Goal: Task Accomplishment & Management: Use online tool/utility

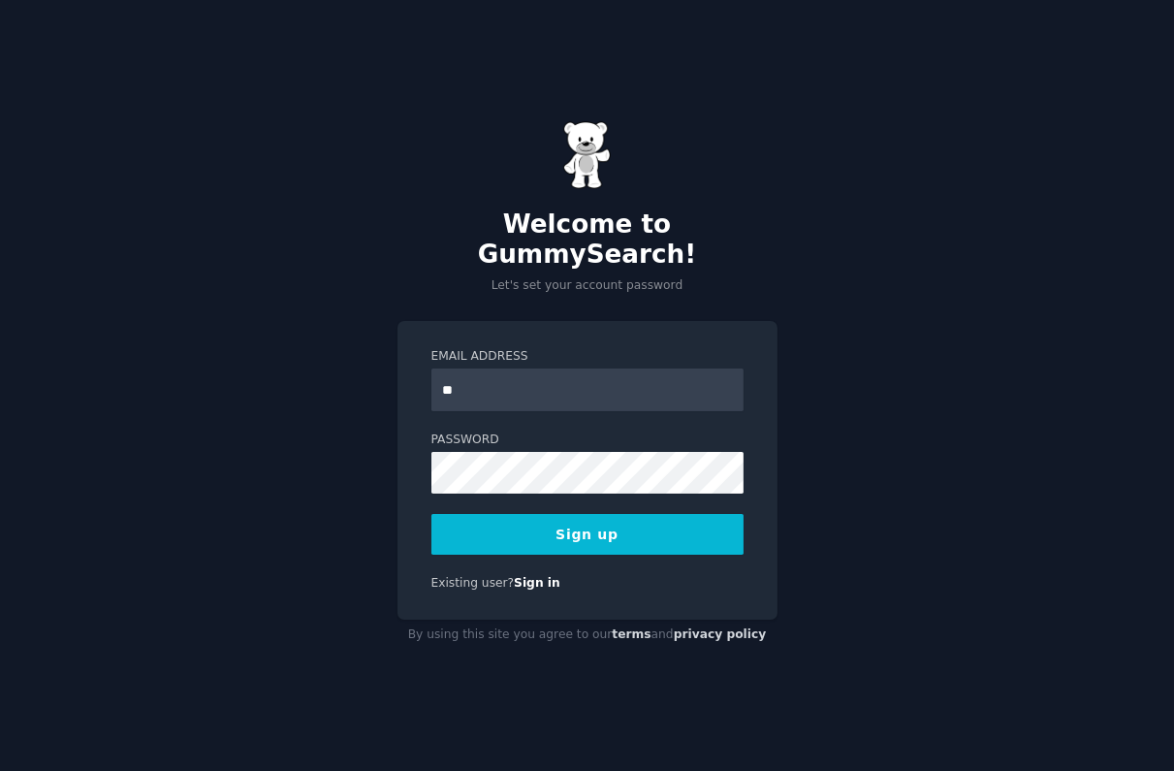
type input "**********"
click at [610, 516] on button "Sign up" at bounding box center [587, 534] width 312 height 41
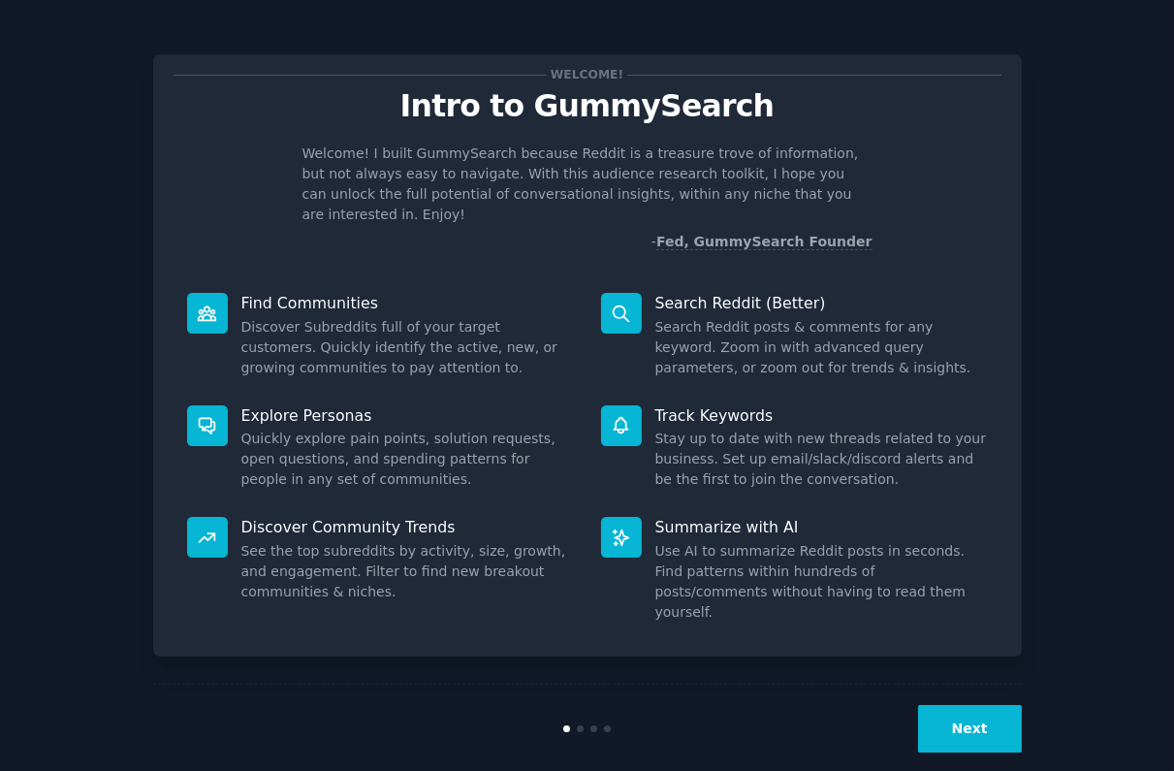
click at [969, 705] on button "Next" at bounding box center [970, 728] width 104 height 47
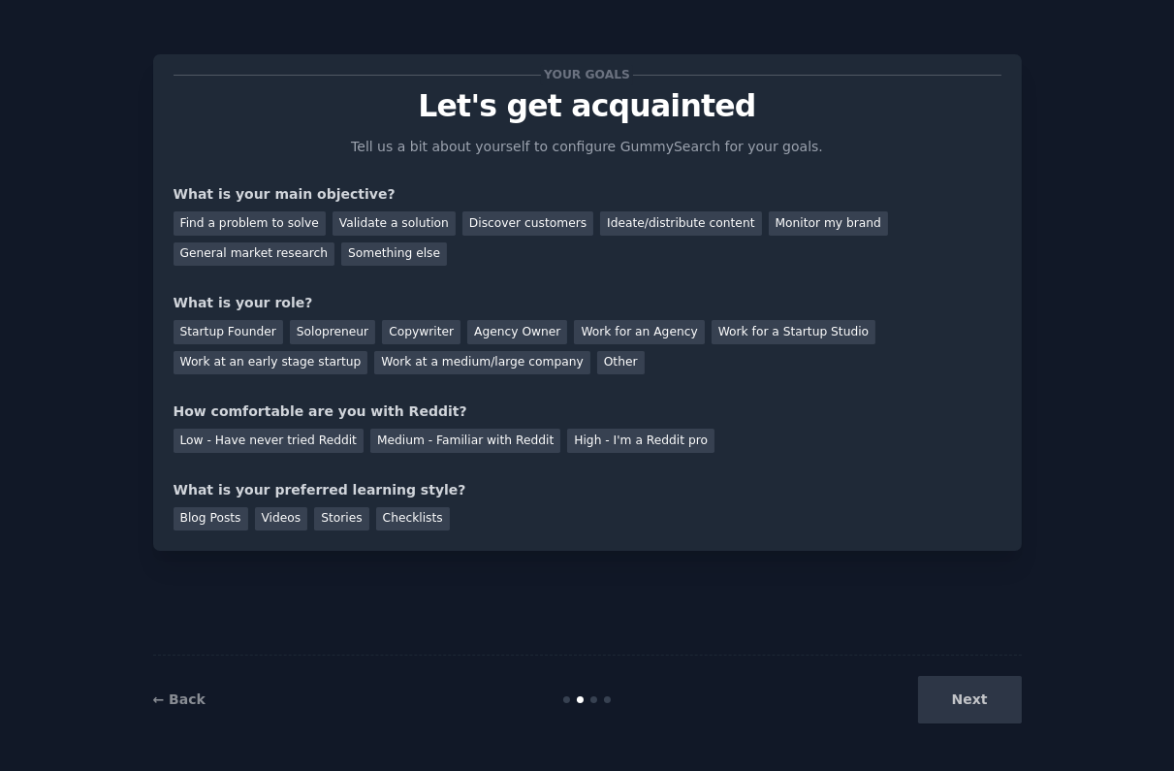
click at [983, 703] on div "Next" at bounding box center [877, 699] width 290 height 47
click at [987, 705] on div "Next" at bounding box center [877, 699] width 290 height 47
click at [259, 224] on div "Find a problem to solve" at bounding box center [250, 223] width 152 height 24
click at [470, 223] on div "Discover customers" at bounding box center [527, 223] width 131 height 24
click at [614, 224] on div "Ideate/distribute content" at bounding box center [680, 223] width 161 height 24
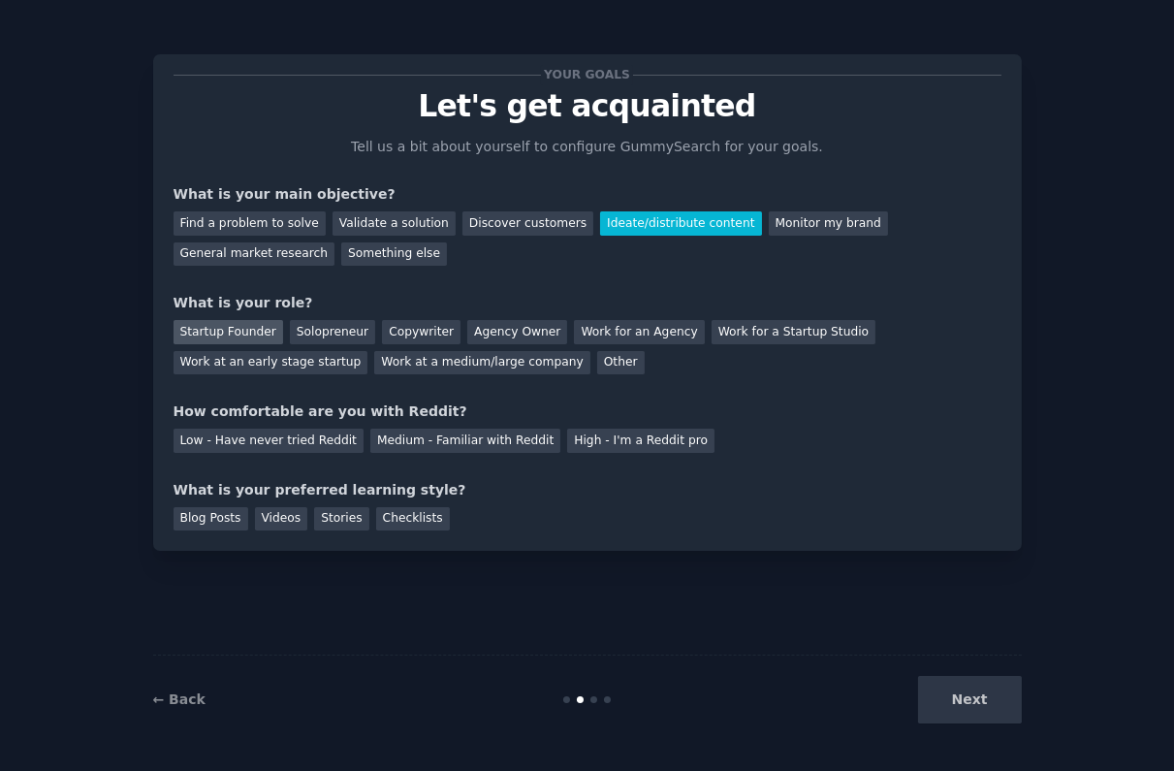
click at [225, 336] on div "Startup Founder" at bounding box center [229, 332] width 110 height 24
click at [264, 448] on div "Low - Have never tried Reddit" at bounding box center [269, 440] width 190 height 24
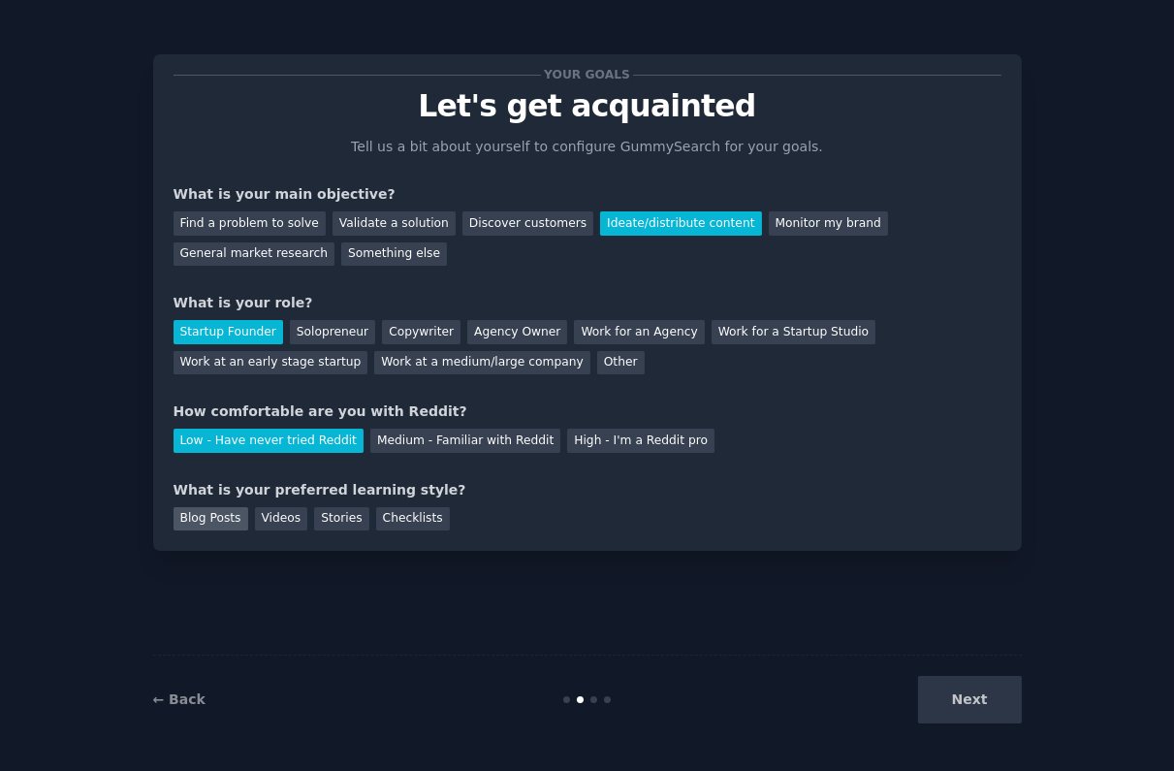
click at [222, 520] on div "Blog Posts" at bounding box center [211, 519] width 75 height 24
click at [961, 696] on button "Next" at bounding box center [970, 699] width 104 height 47
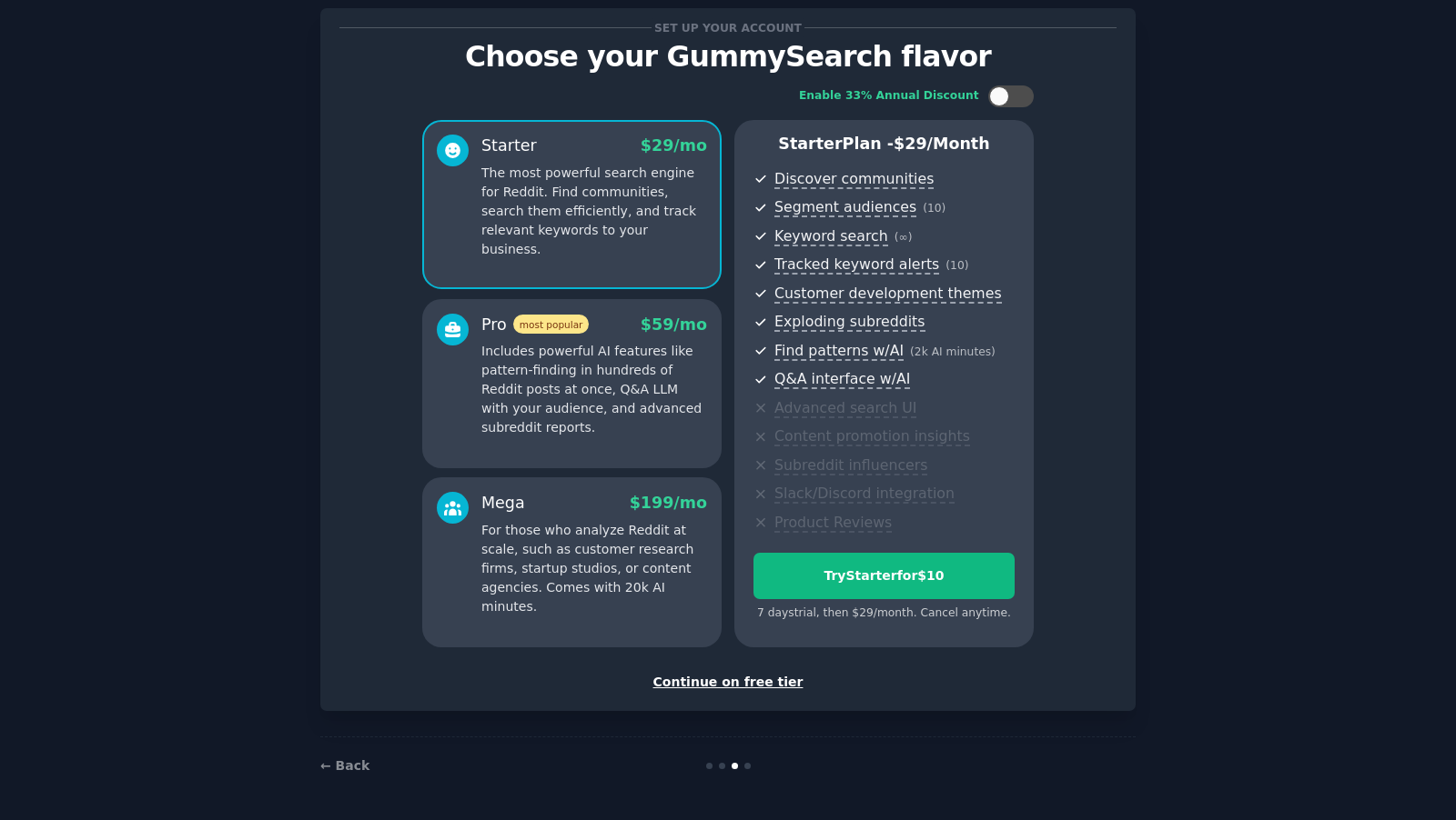
scroll to position [39, 0]
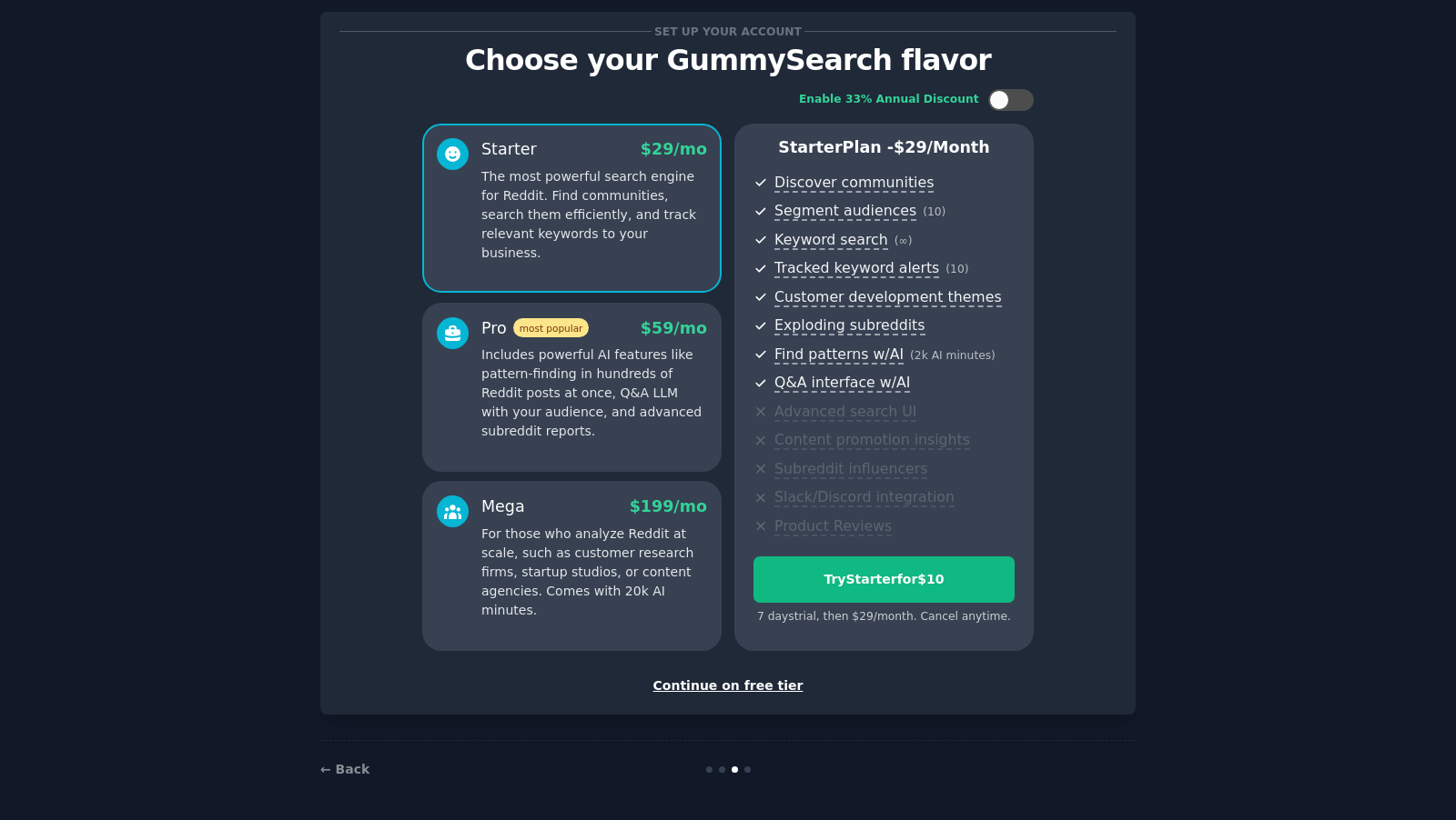
click at [1075, 160] on div "Enable 33% Annual Discount Starter $ 29 /mo The most powerful search engine for…" at bounding box center [728, 370] width 777 height 587
click at [1019, 99] on div at bounding box center [1020, 100] width 9 height 9
click at [989, 97] on div at bounding box center [1011, 99] width 45 height 22
click at [1021, 94] on div at bounding box center [1011, 99] width 45 height 22
checkbox input "true"
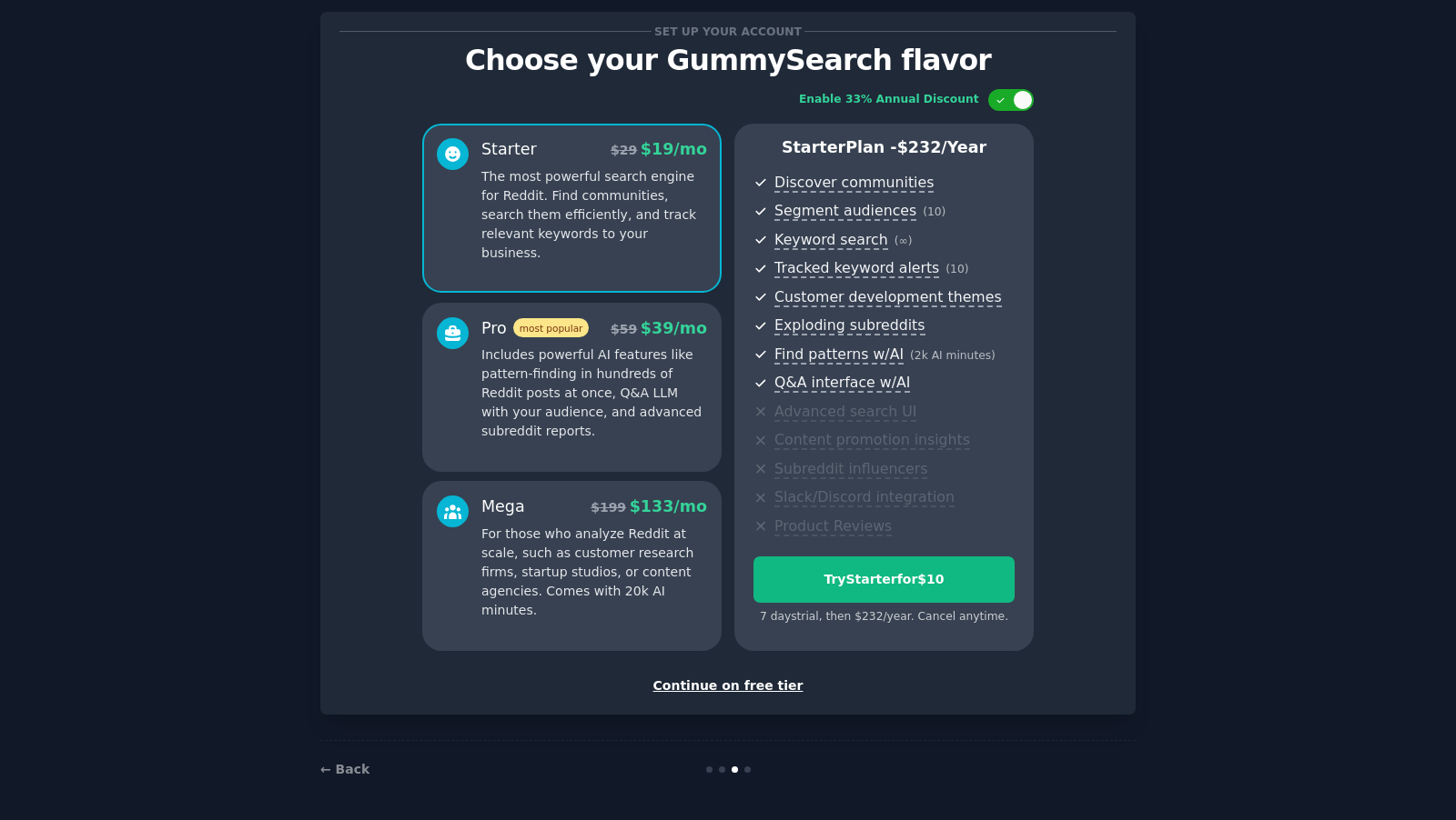
click at [1101, 661] on div "Set up your account Choose your GummySearch flavor Enable 33% Annual Discount S…" at bounding box center [728, 392] width 1405 height 812
click at [719, 688] on div "Continue on free tier" at bounding box center [728, 686] width 777 height 19
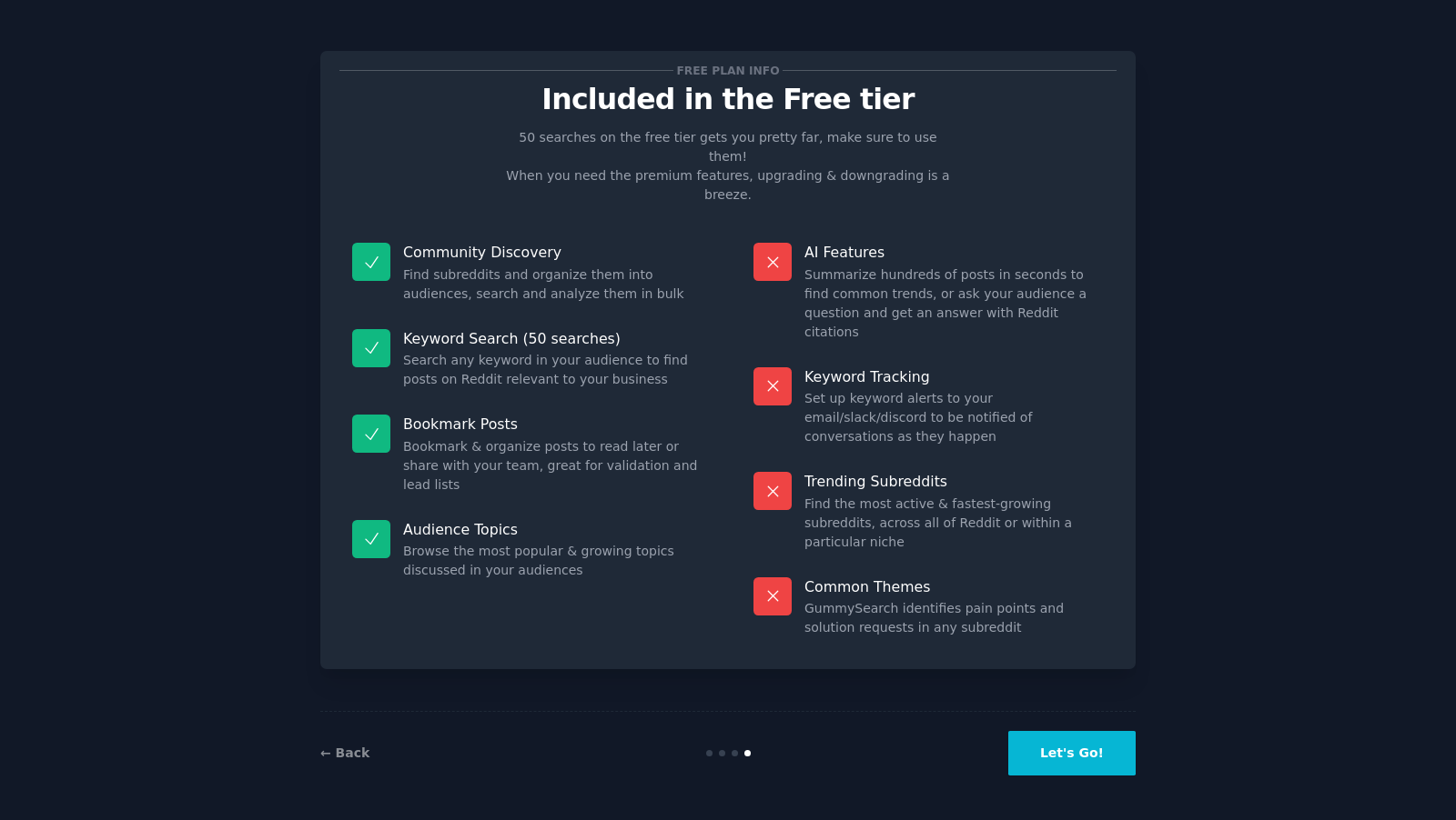
click at [1084, 722] on button "Let's Go!" at bounding box center [1072, 752] width 128 height 44
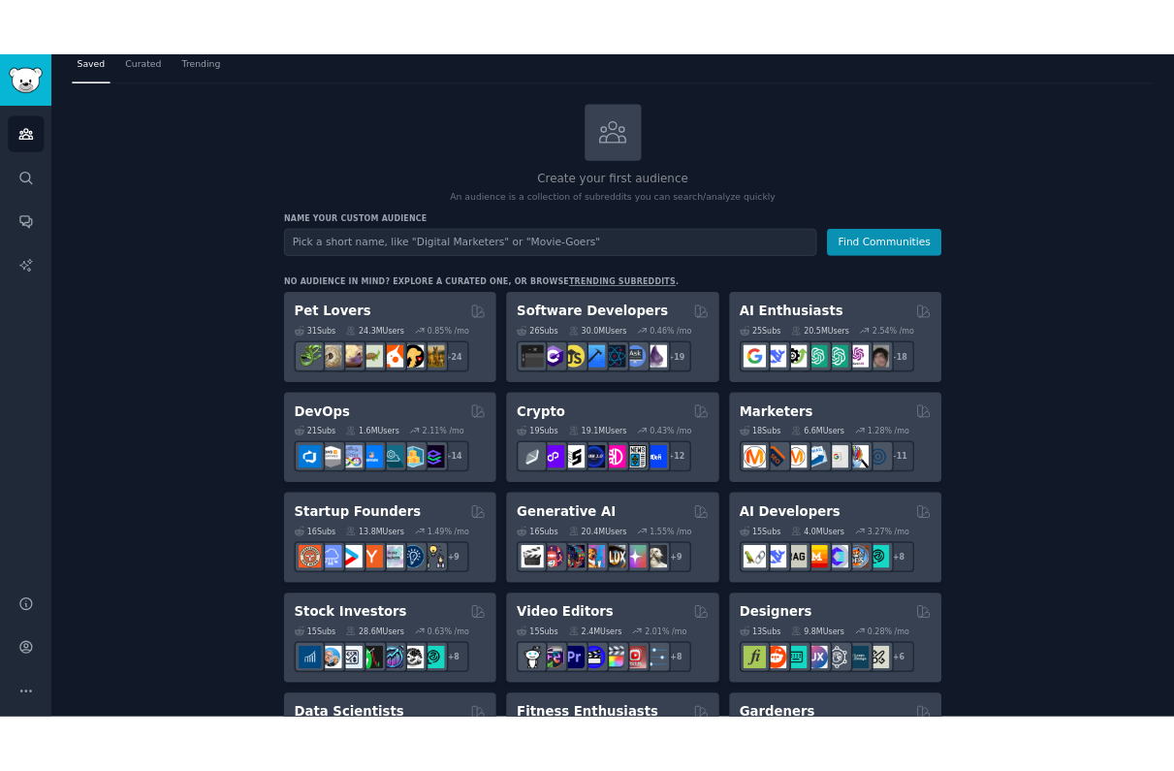
scroll to position [108, 0]
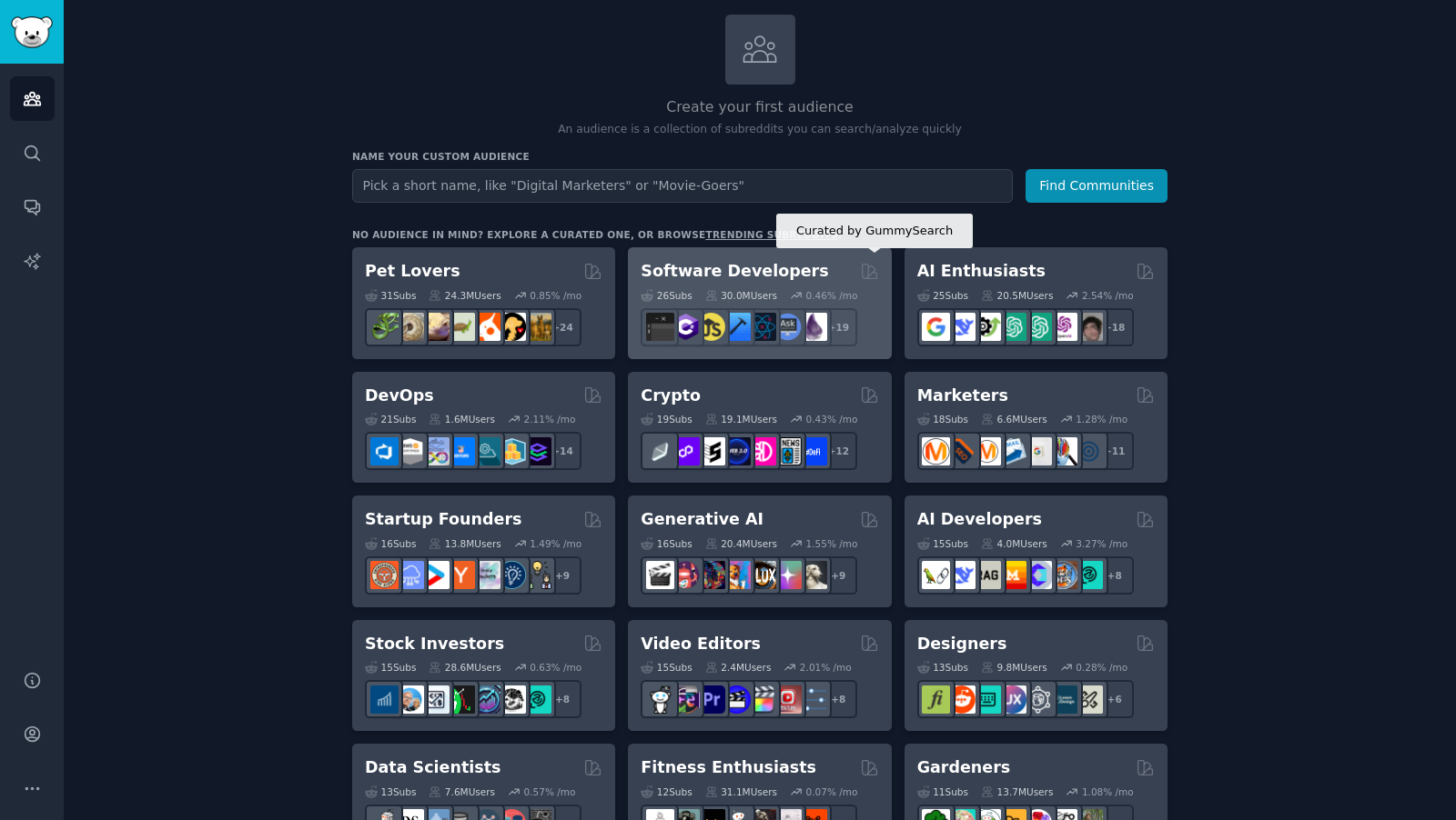
click at [861, 270] on icon at bounding box center [869, 271] width 19 height 19
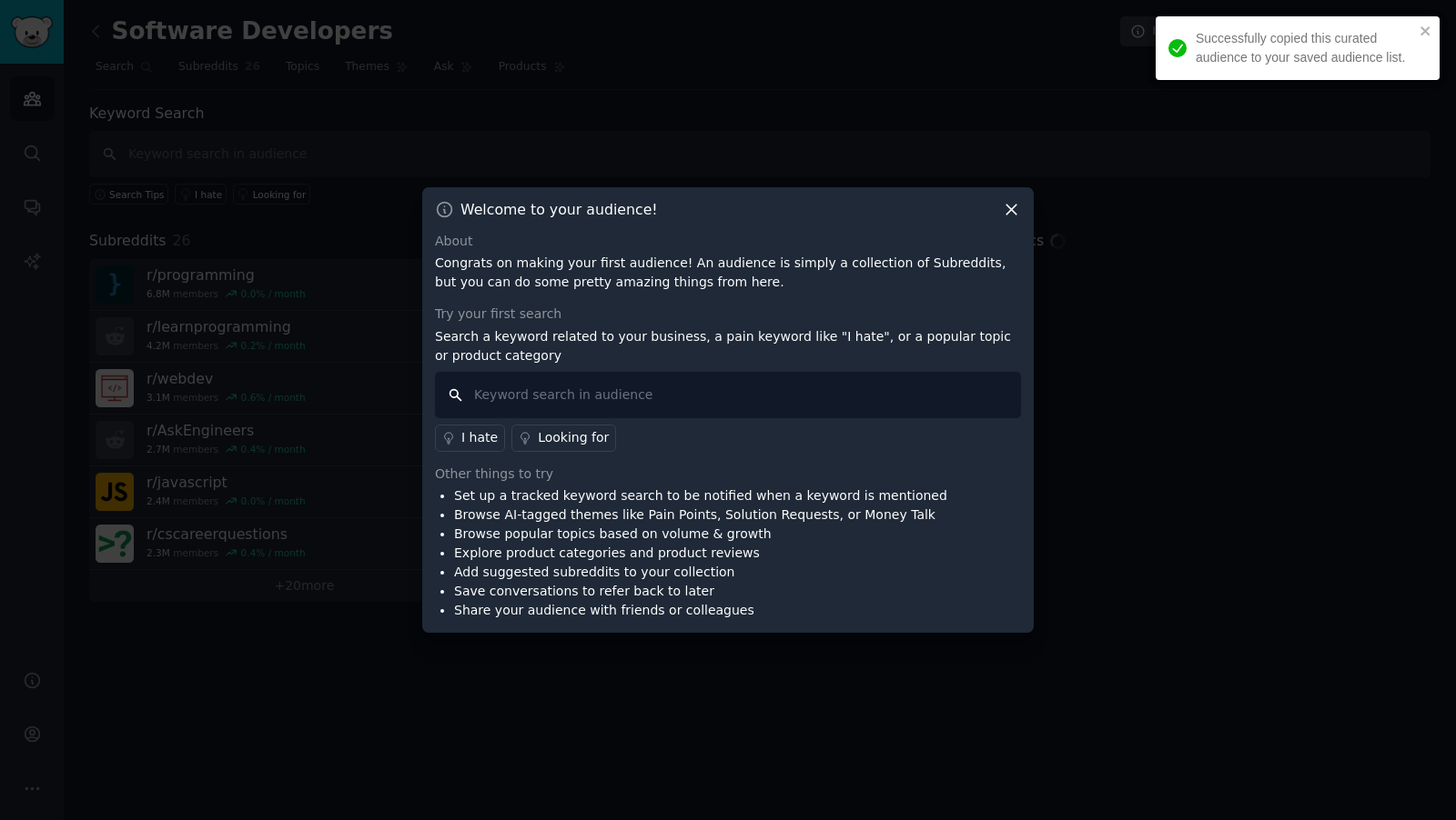
click at [634, 396] on input "text" at bounding box center [728, 394] width 586 height 46
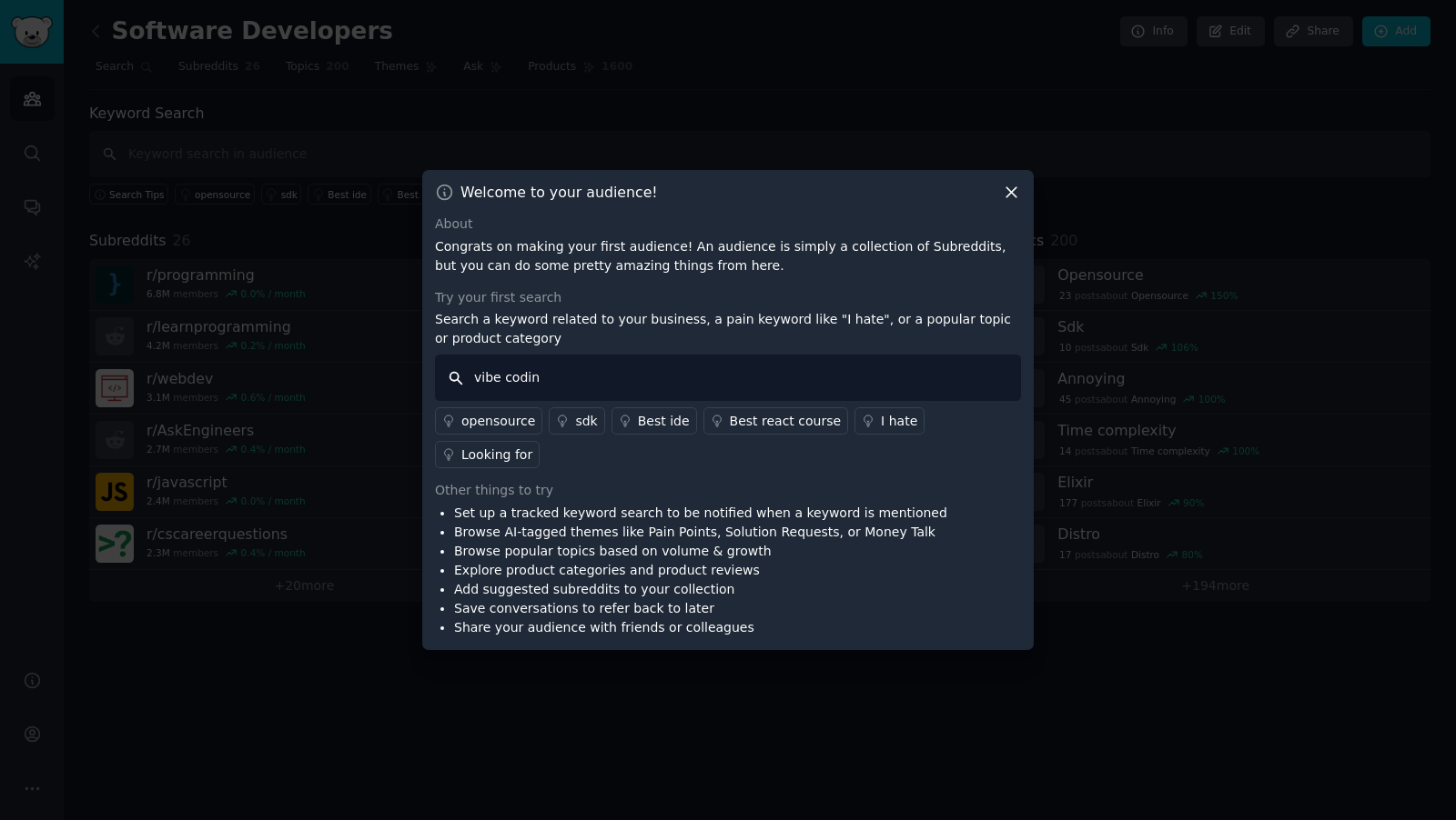
type input "vibe coding"
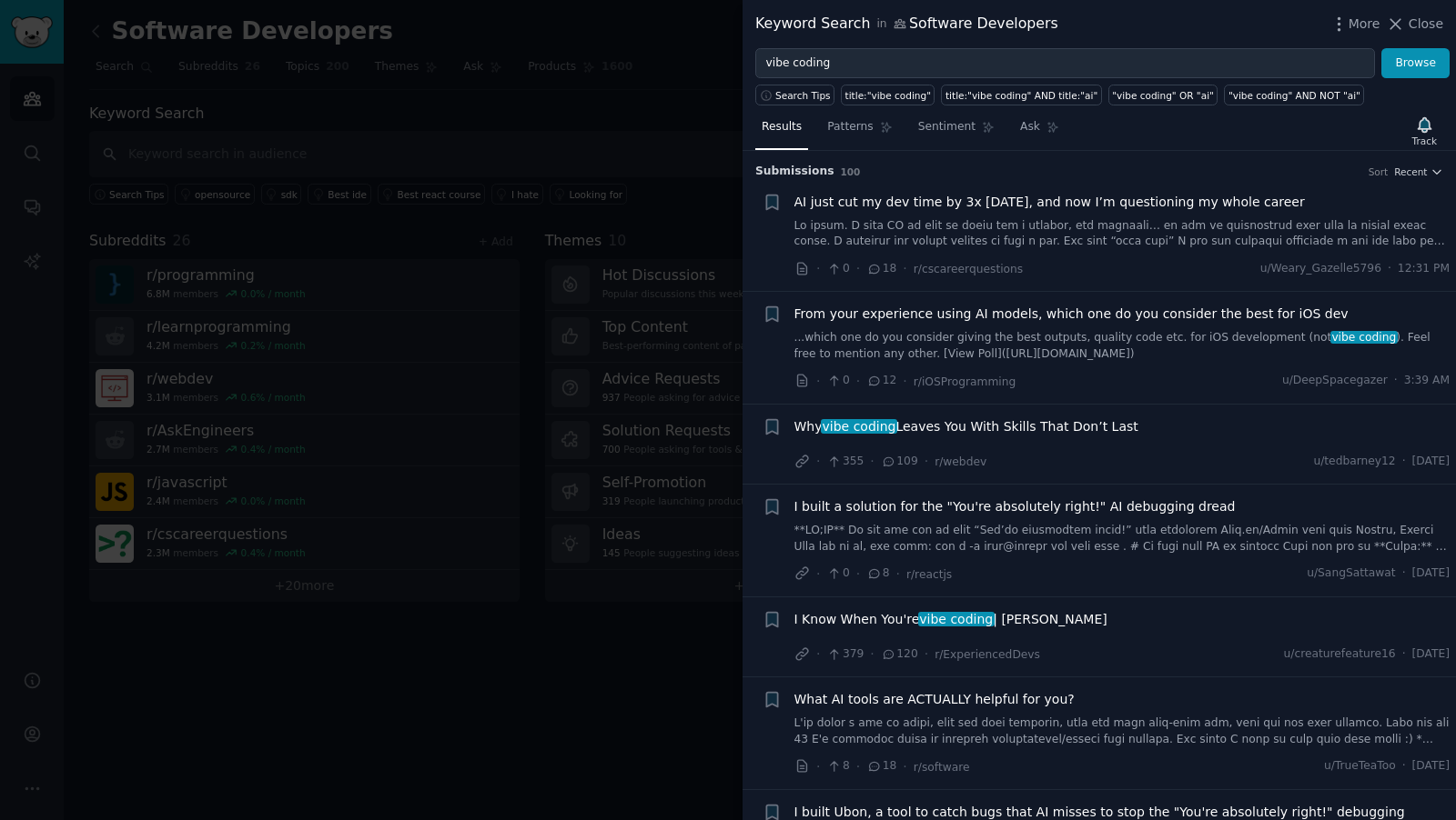
click at [1101, 126] on div "Results Patterns Sentiment Ask Track" at bounding box center [1099, 131] width 713 height 39
